Goal: Find specific page/section: Find specific page/section

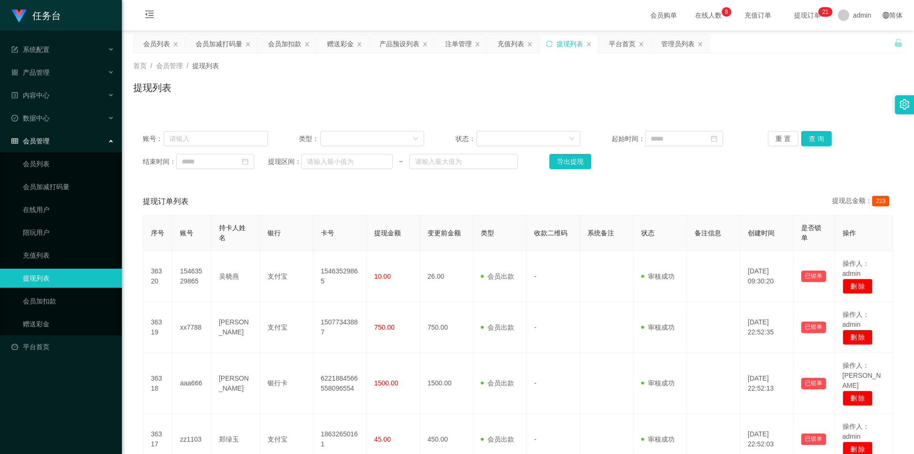
click at [807, 136] on button "查 询" at bounding box center [816, 138] width 30 height 15
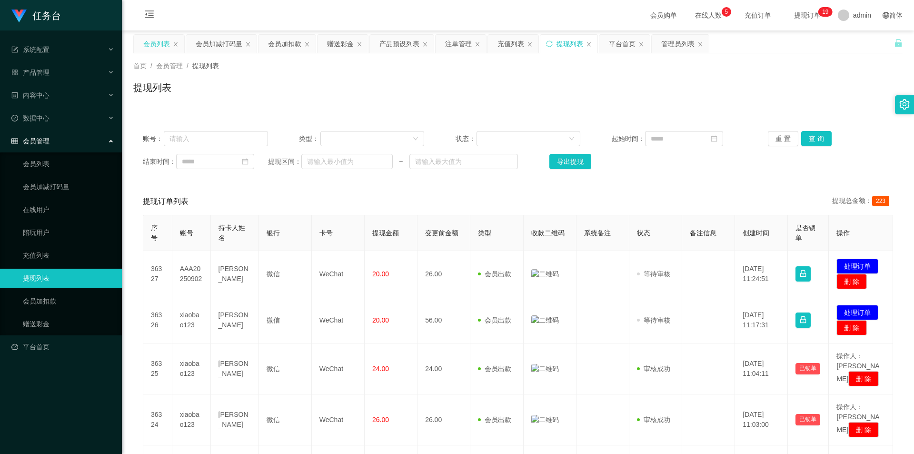
click at [162, 41] on div "会员列表" at bounding box center [156, 44] width 27 height 18
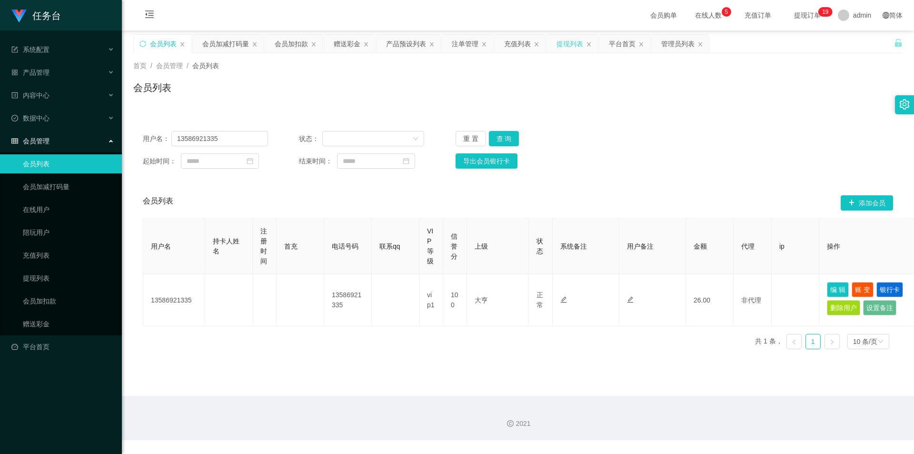
click at [564, 46] on div "提现列表" at bounding box center [570, 44] width 27 height 18
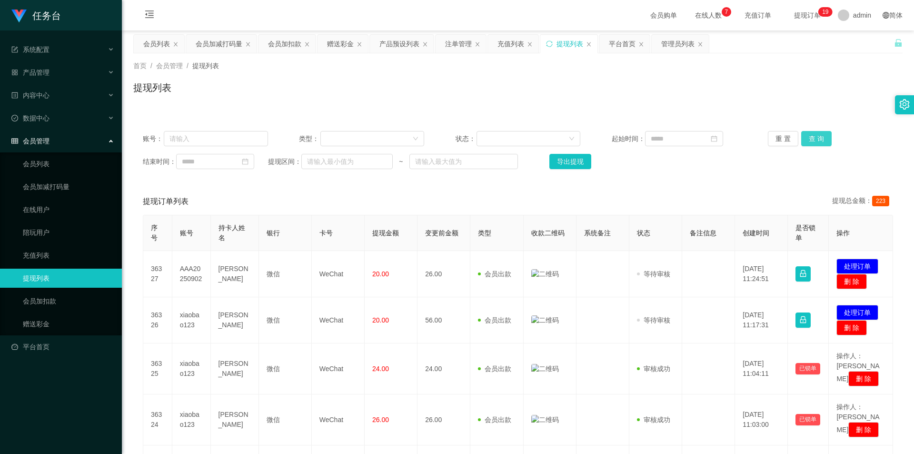
click at [815, 139] on button "查 询" at bounding box center [816, 138] width 30 height 15
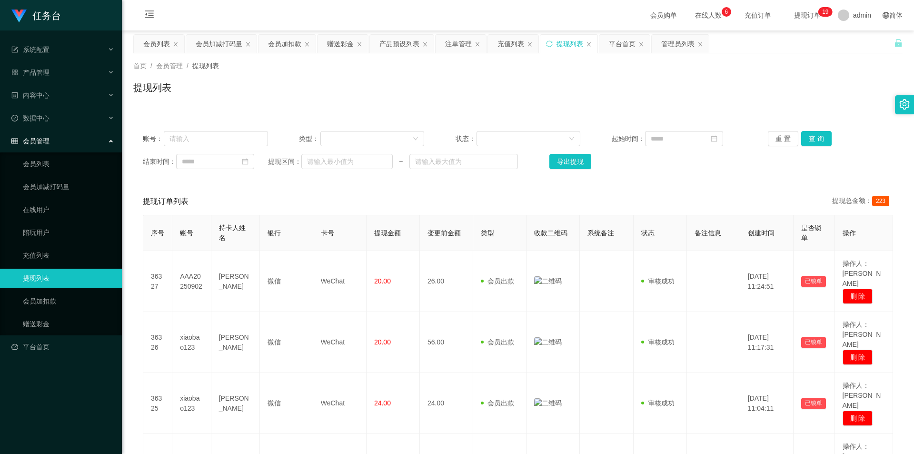
click at [564, 76] on div "首页 / 会员管理 / 提现列表 / 提现列表" at bounding box center [517, 81] width 769 height 41
click at [808, 138] on button "查 询" at bounding box center [816, 138] width 30 height 15
